Goal: Task Accomplishment & Management: Use online tool/utility

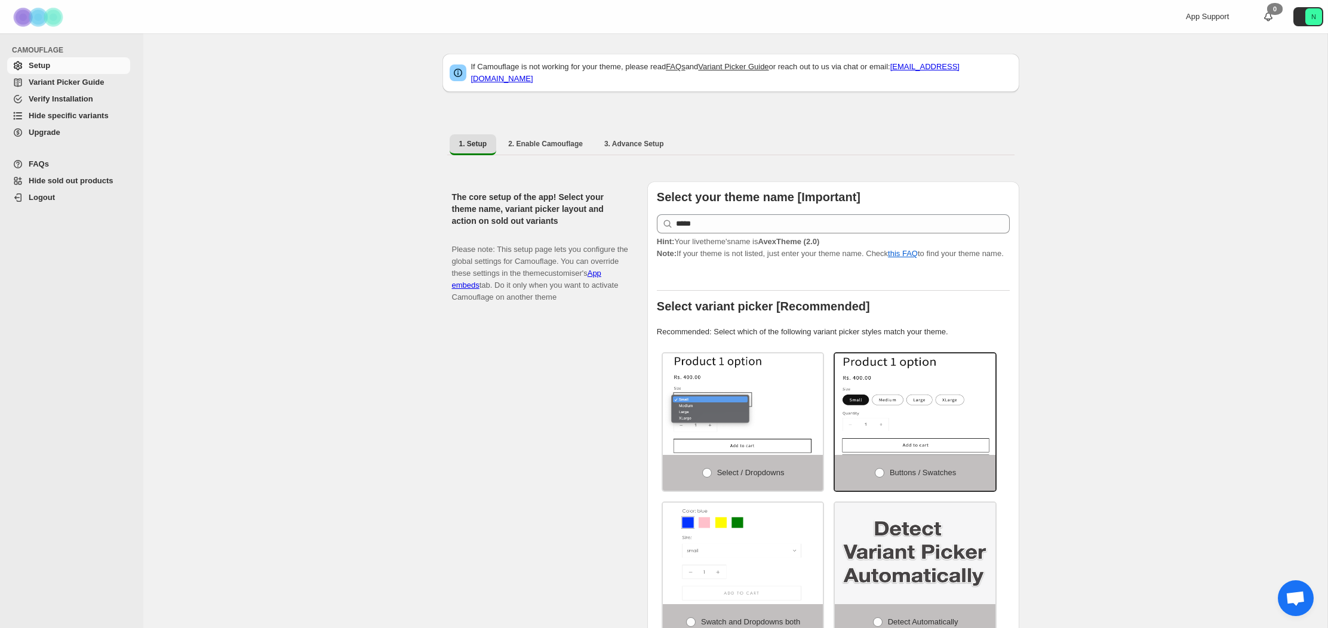
click at [48, 114] on span "Hide specific variants" at bounding box center [69, 115] width 80 height 9
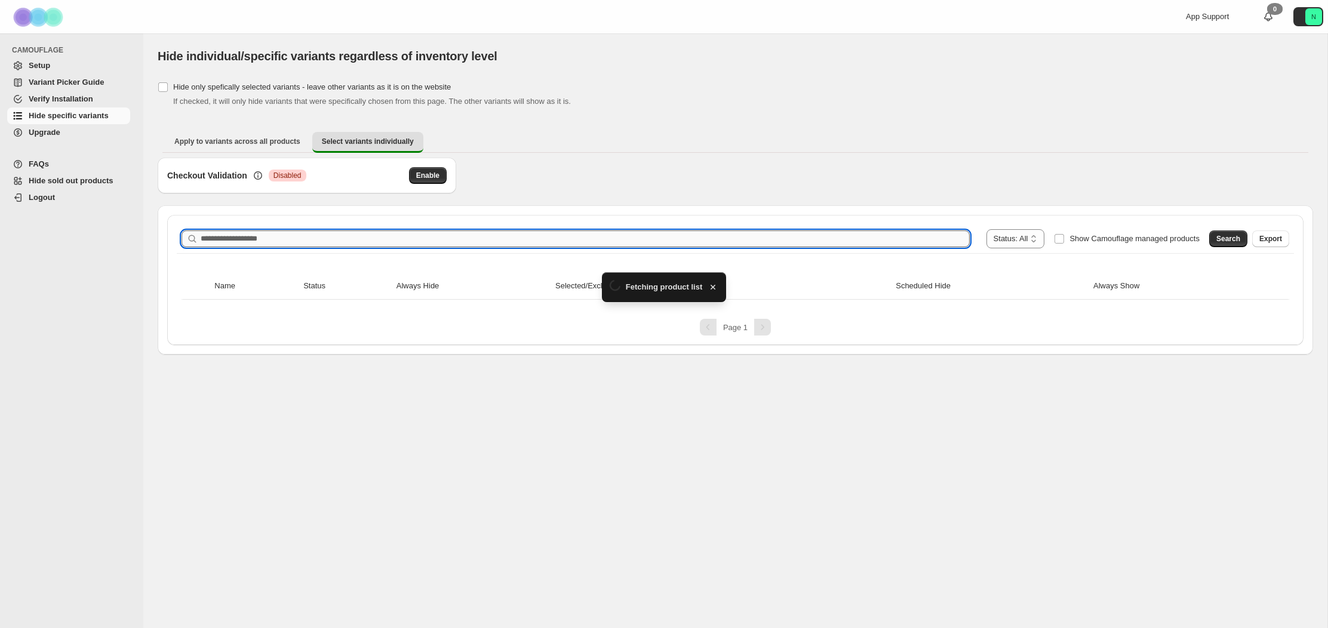
click at [355, 232] on input "Search product name" at bounding box center [585, 239] width 769 height 17
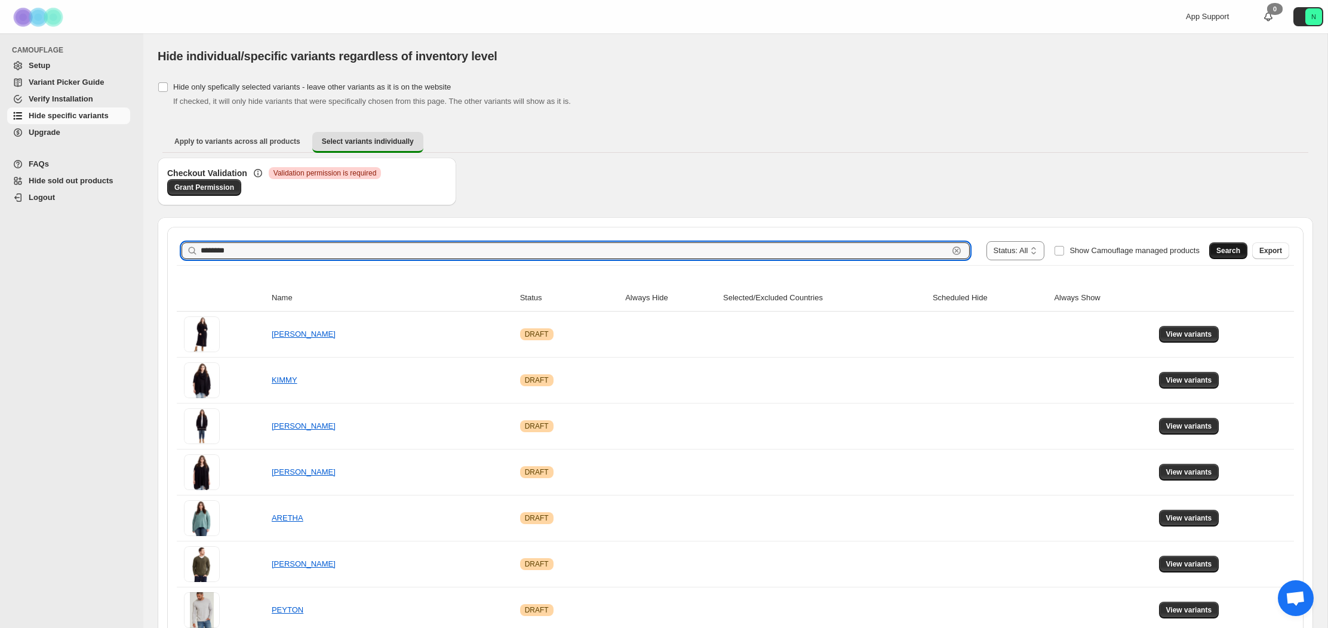
type input "********"
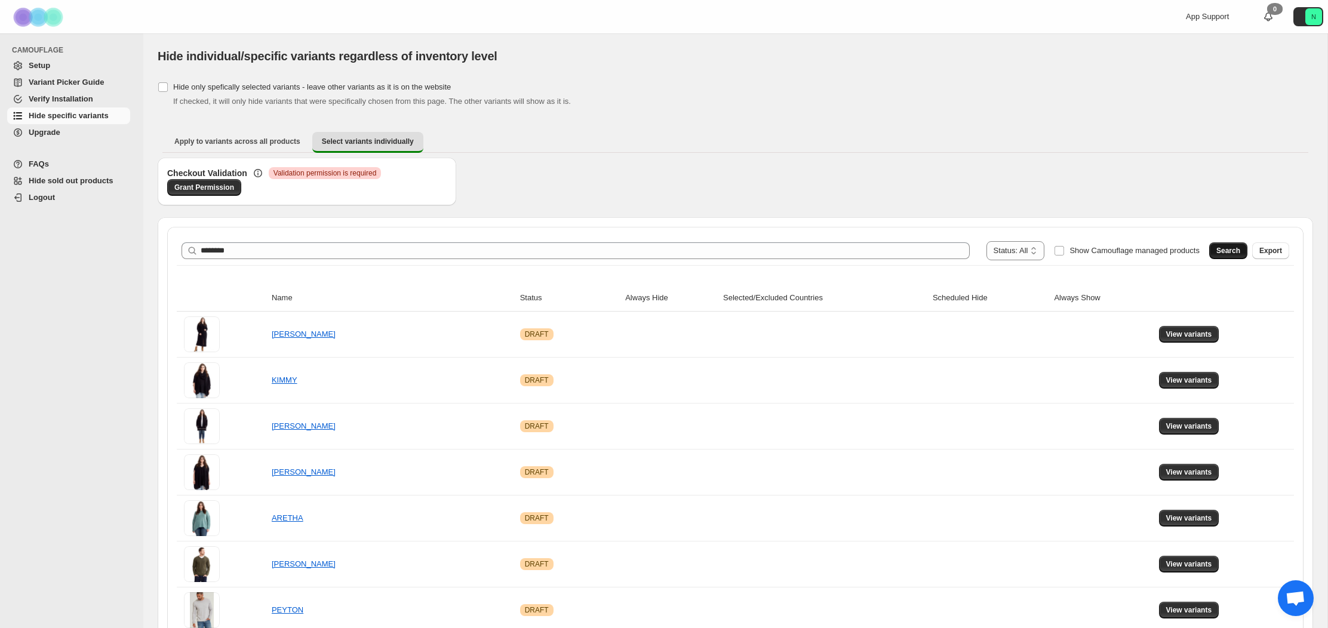
click at [1221, 248] on span "Search" at bounding box center [1229, 251] width 24 height 10
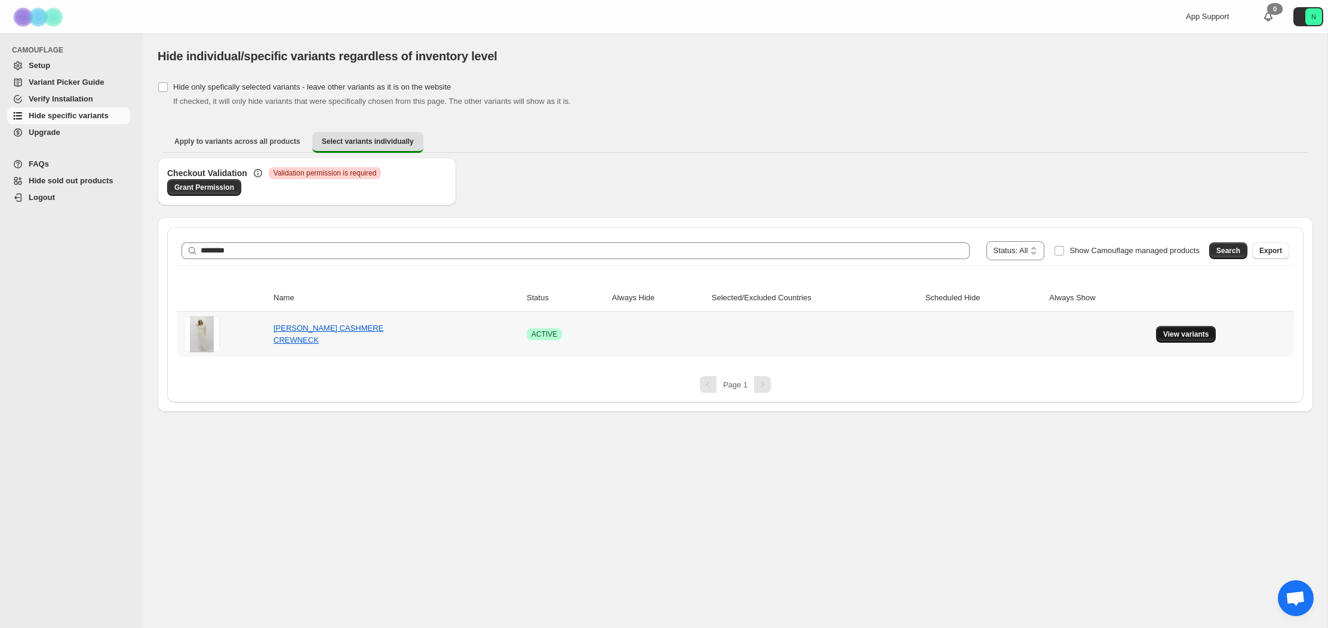
click at [1188, 330] on button "View variants" at bounding box center [1186, 334] width 60 height 17
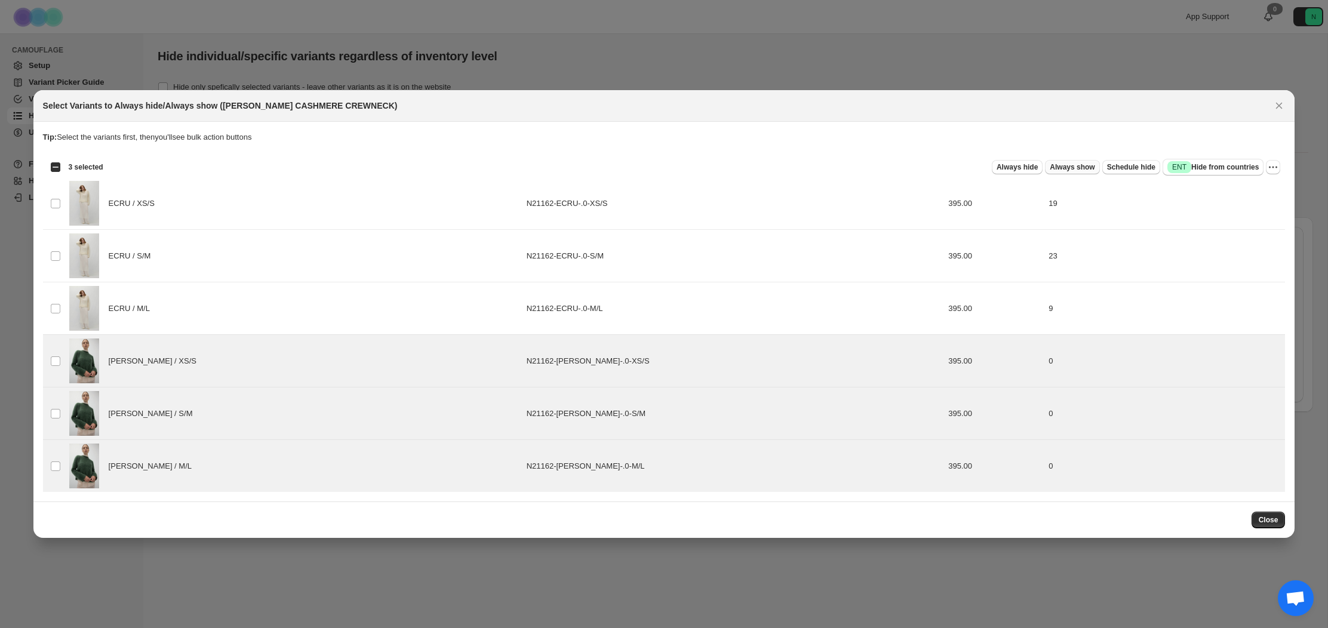
click at [1075, 169] on span "Always show" at bounding box center [1072, 167] width 45 height 10
